Goal: Find specific page/section: Find specific page/section

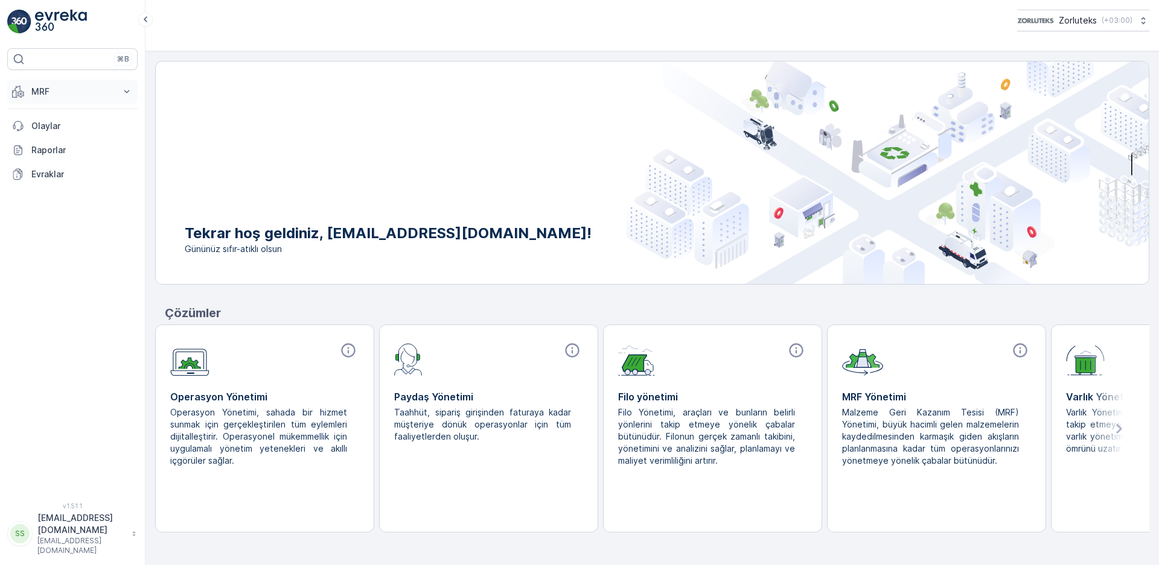
click at [60, 89] on p "MRF" at bounding box center [72, 92] width 82 height 12
click at [44, 182] on p "Giden" at bounding box center [43, 180] width 24 height 12
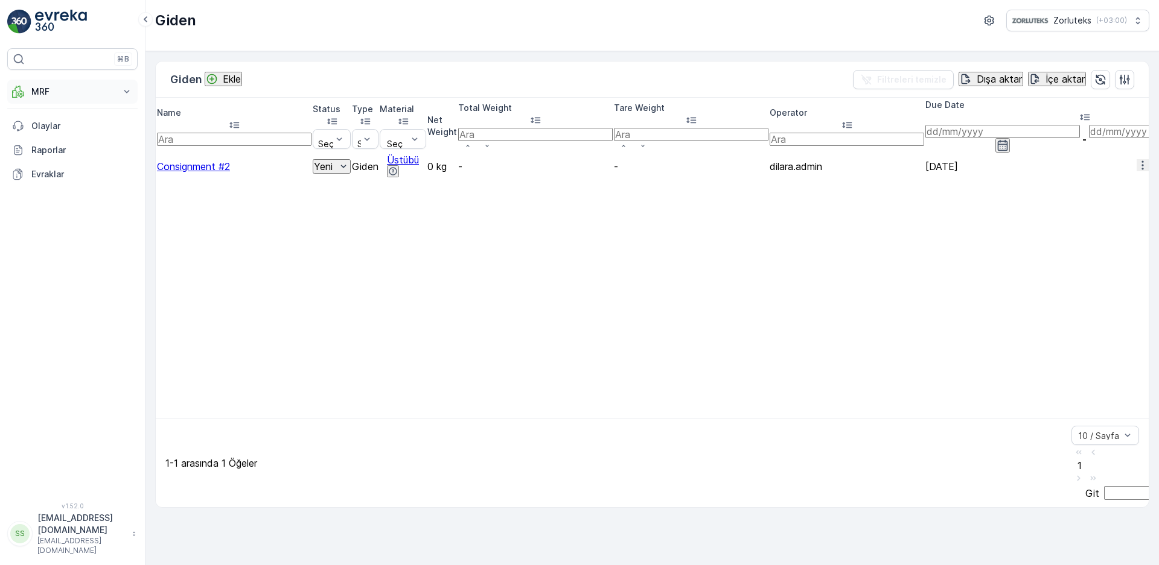
click at [70, 89] on p "MRF" at bounding box center [72, 92] width 82 height 12
click at [56, 127] on link "Gelen" at bounding box center [82, 129] width 112 height 17
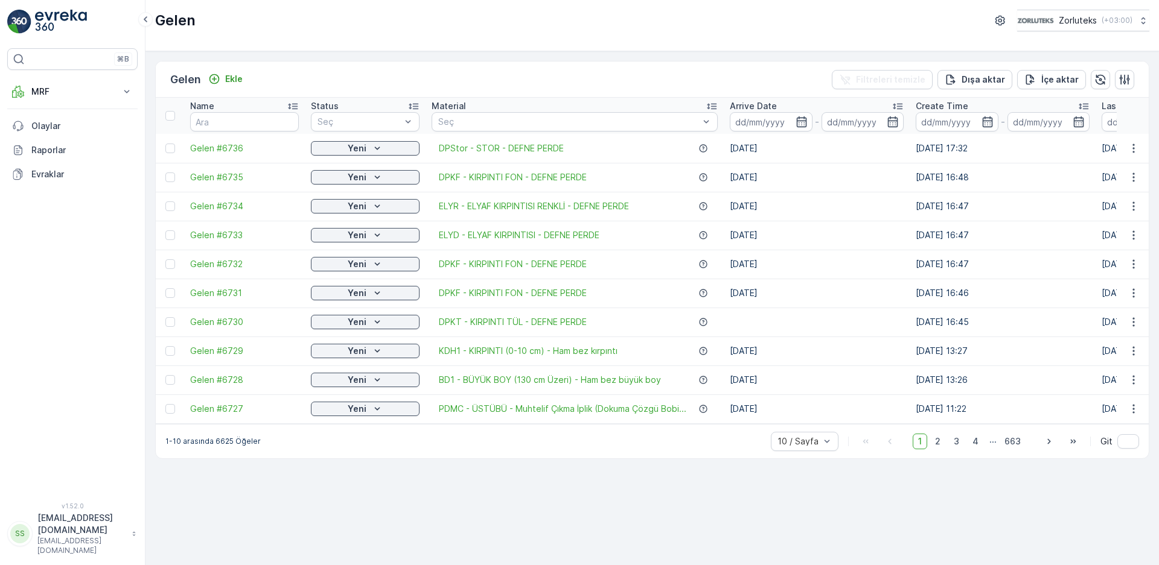
drag, startPoint x: 699, startPoint y: 49, endPoint x: 810, endPoint y: 41, distance: 111.3
click at [699, 49] on div "Gelen Zorluteks ( +03:00 )" at bounding box center [651, 25] width 1013 height 51
click at [643, 59] on div "Gelen Ekle Filtreleri temizle Dışa aktar İçe aktar Name Status Seç Material Seç…" at bounding box center [651, 308] width 1013 height 514
